Goal: Find specific page/section: Find specific page/section

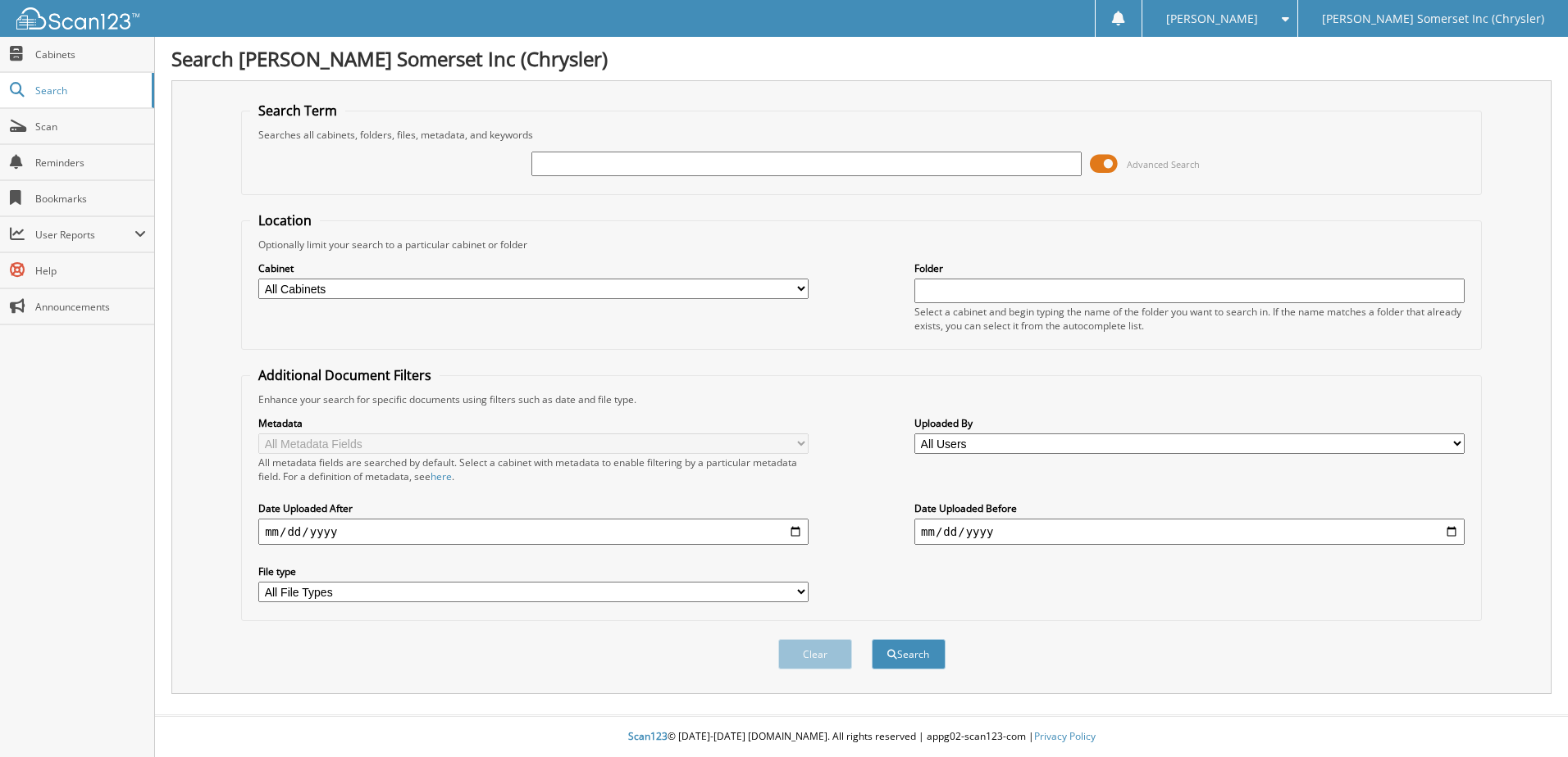
click at [738, 173] on input "text" at bounding box center [805, 164] width 550 height 25
type input "5108622"
click at [871, 639] on button "Search" at bounding box center [908, 654] width 74 height 30
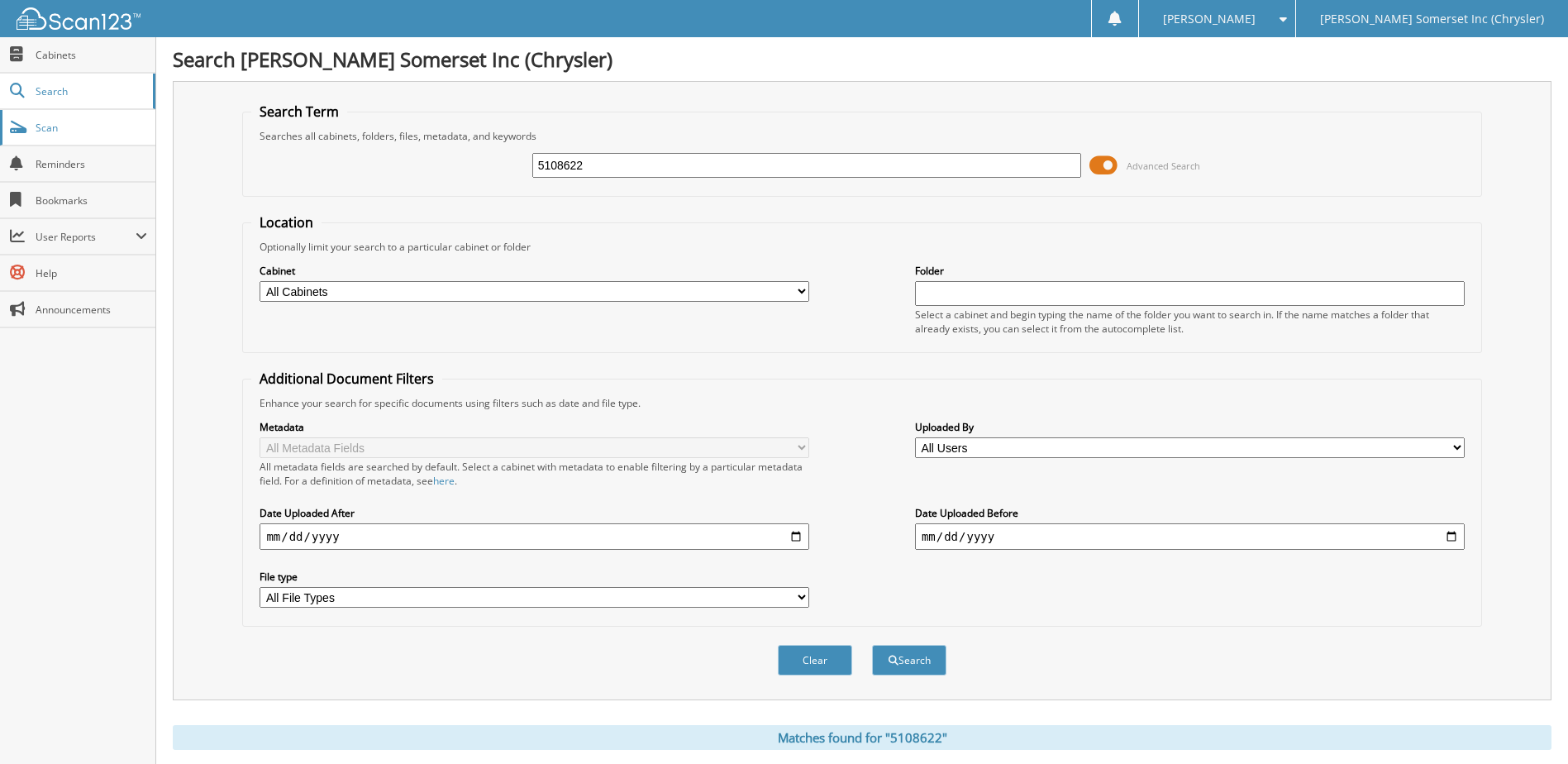
click at [54, 130] on span "Scan" at bounding box center [90, 127] width 111 height 14
